Goal: Task Accomplishment & Management: Manage account settings

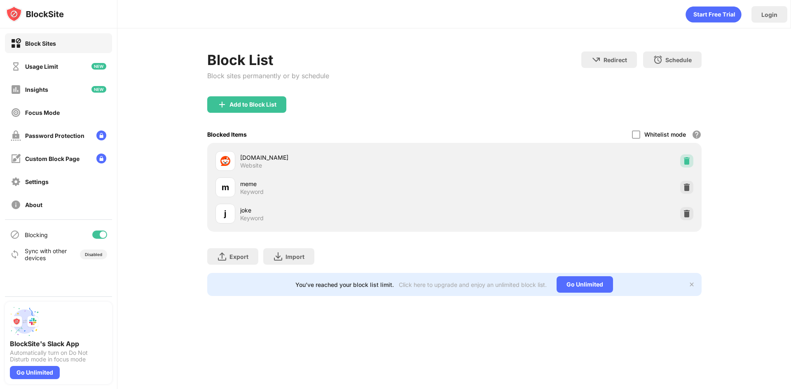
click at [690, 157] on img at bounding box center [686, 161] width 8 height 8
